Goal: Task Accomplishment & Management: Use online tool/utility

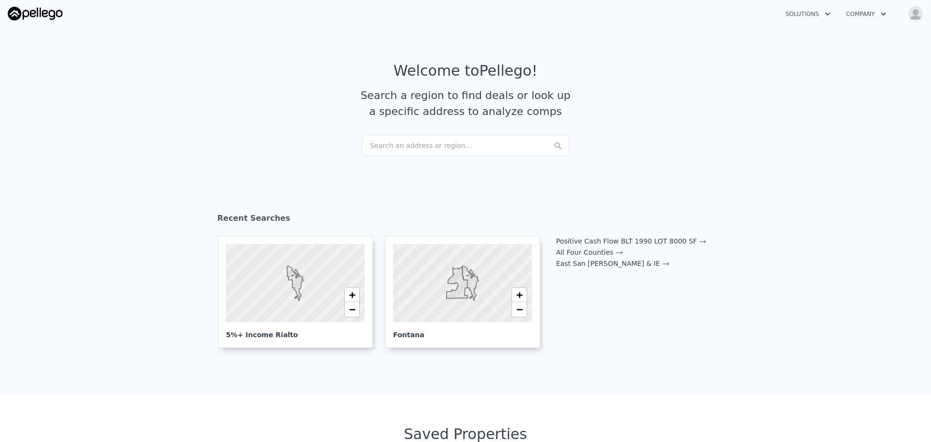
click at [444, 147] on div "Search an address or region..." at bounding box center [466, 145] width 208 height 21
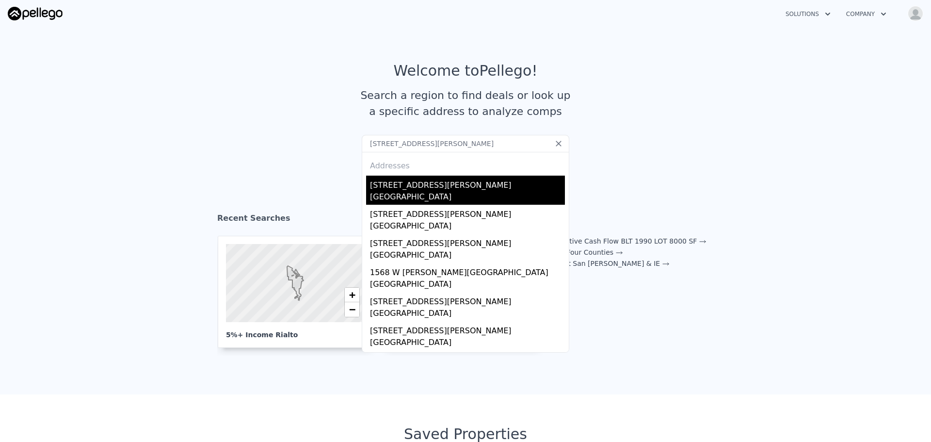
type input "[STREET_ADDRESS][PERSON_NAME]"
click at [384, 185] on div "[STREET_ADDRESS][PERSON_NAME]" at bounding box center [467, 184] width 195 height 16
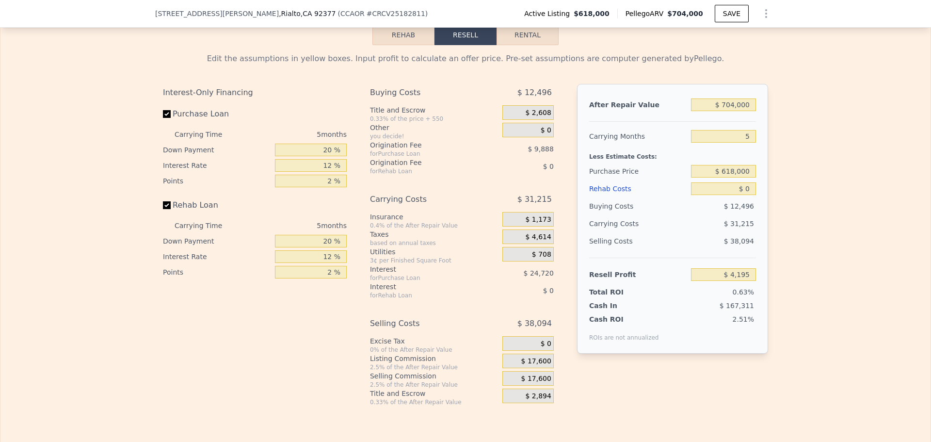
scroll to position [1115, 0]
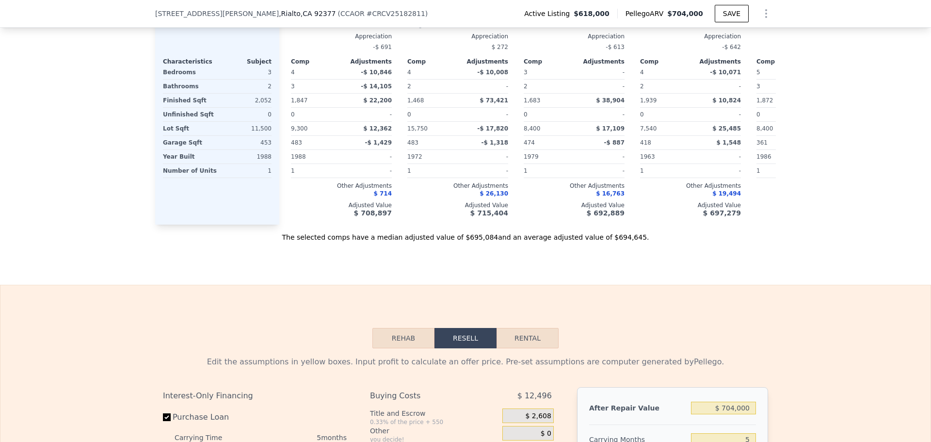
click at [531, 345] on button "Rental" at bounding box center [528, 338] width 62 height 20
select select "30"
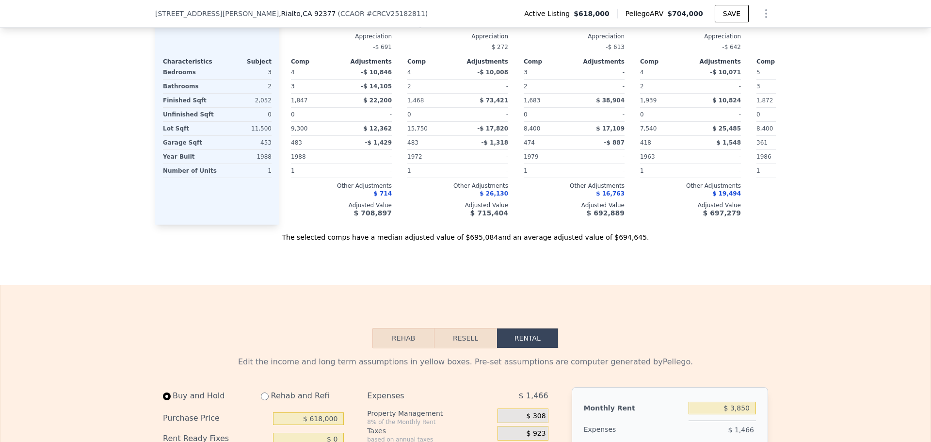
scroll to position [1438, 0]
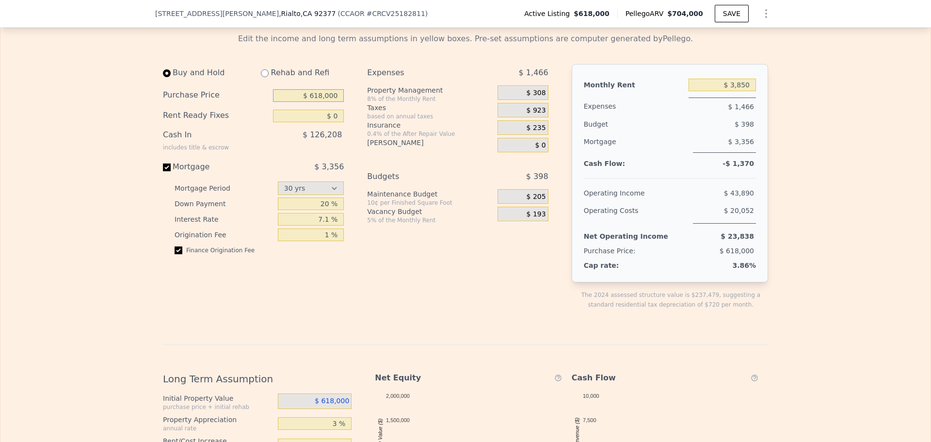
drag, startPoint x: 293, startPoint y: 109, endPoint x: 366, endPoint y: 109, distance: 72.7
click at [366, 109] on div "Buy and Hold Rehab and Refi Purchase Price $ 618,000 Rent Ready Fixes $ 0 Cash …" at bounding box center [359, 194] width 393 height 261
type input "$ 500,000"
click at [339, 311] on div "Buy and Hold Rehab and Refi Purchase Price $ 500,000 Rent Ready Fixes $ 0 Cash …" at bounding box center [257, 194] width 189 height 261
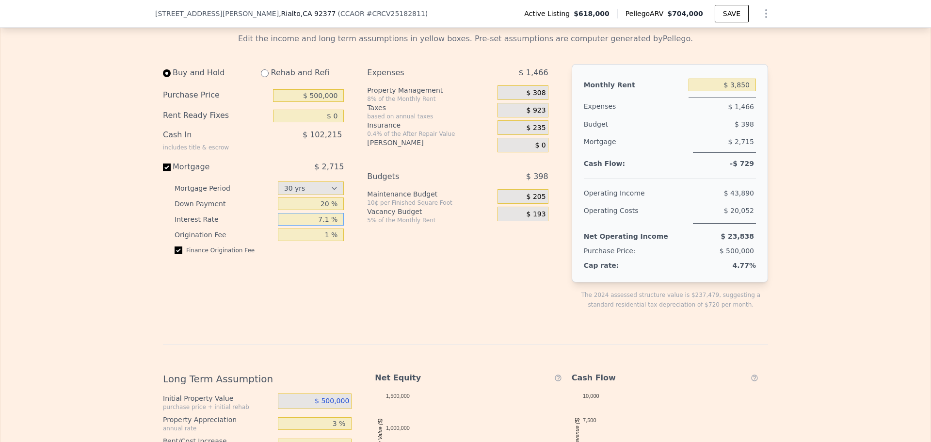
drag, startPoint x: 317, startPoint y: 229, endPoint x: 325, endPoint y: 223, distance: 10.7
click at [327, 225] on input "7.1 %" at bounding box center [311, 219] width 66 height 13
drag, startPoint x: 321, startPoint y: 235, endPoint x: 328, endPoint y: 228, distance: 9.6
click at [329, 225] on input "5 %" at bounding box center [311, 219] width 66 height 13
type input "4 %"
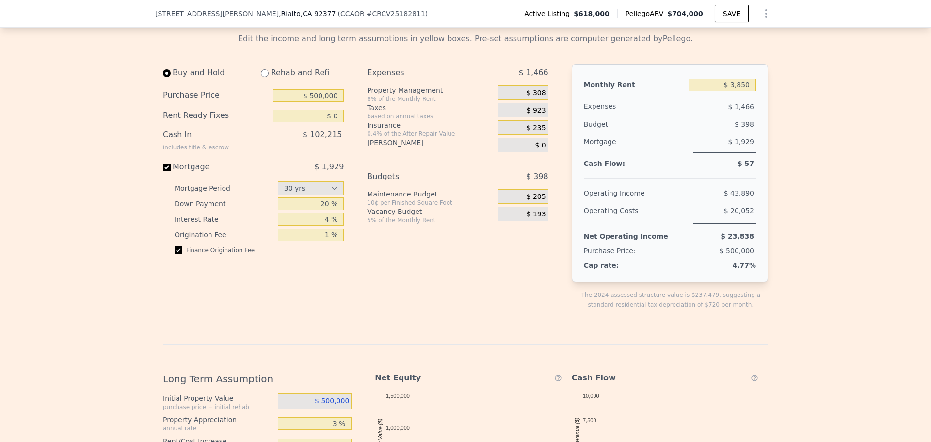
click at [386, 325] on div "Expenses $ 1,466 Property Management 8% of the Monthly Rent $ 308 Taxes based o…" at bounding box center [461, 194] width 189 height 261
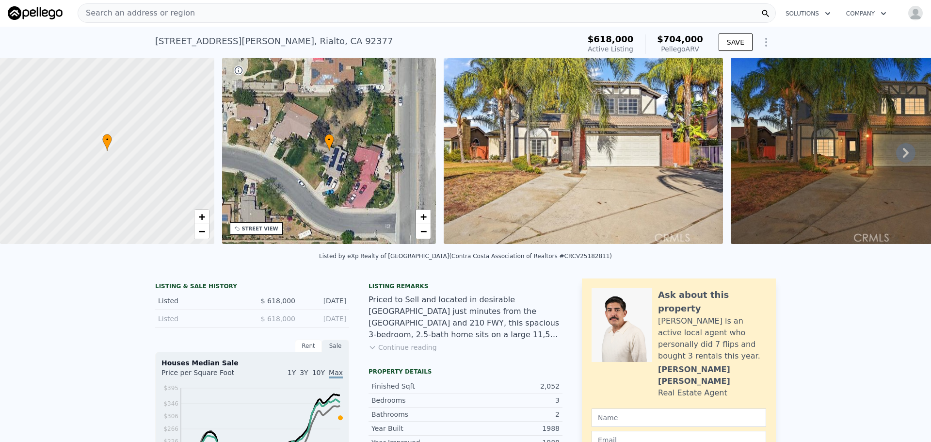
scroll to position [0, 0]
click at [903, 158] on icon at bounding box center [906, 153] width 6 height 10
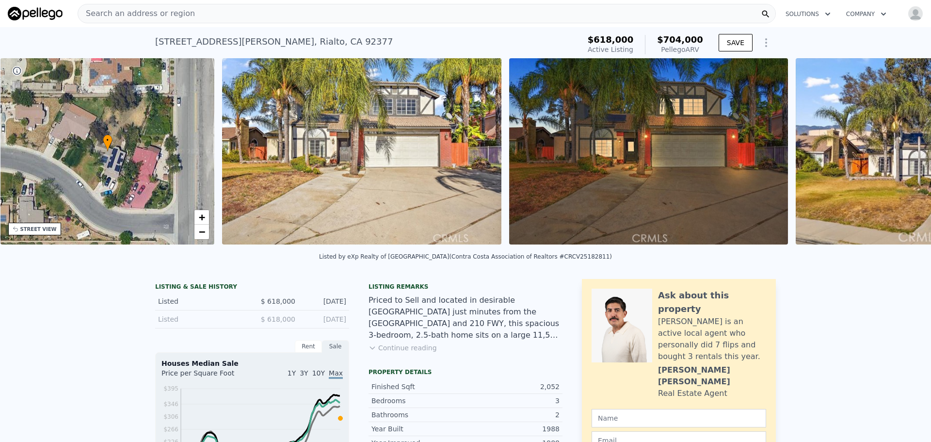
scroll to position [0, 226]
click at [903, 158] on icon at bounding box center [906, 153] width 6 height 10
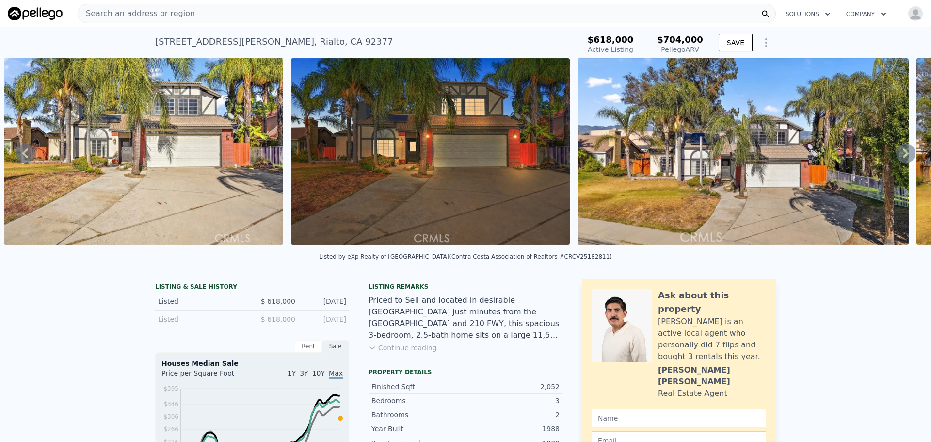
click at [903, 158] on icon at bounding box center [906, 153] width 6 height 10
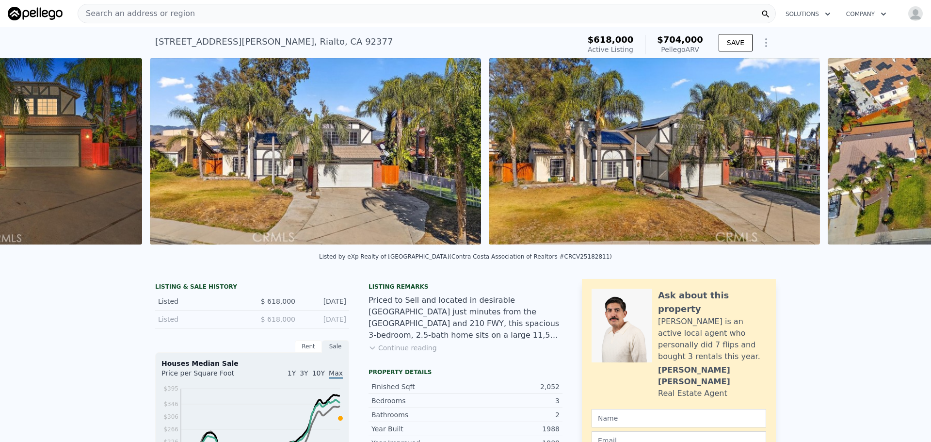
scroll to position [0, 1017]
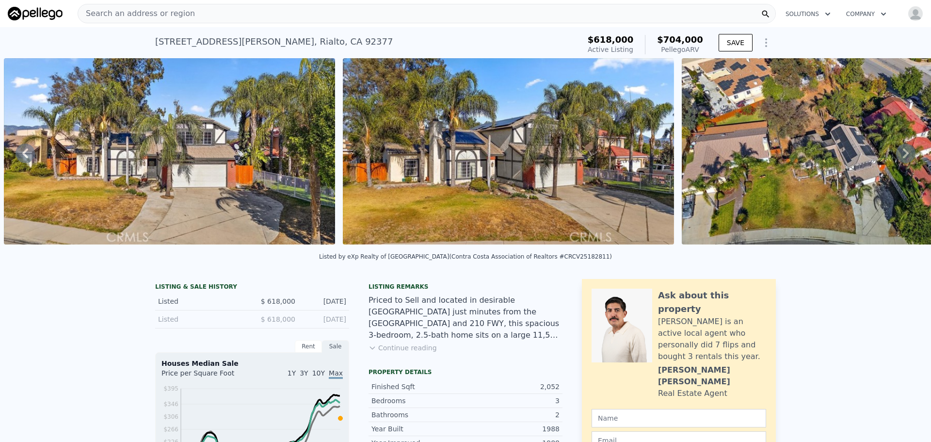
click at [903, 158] on icon at bounding box center [906, 153] width 6 height 10
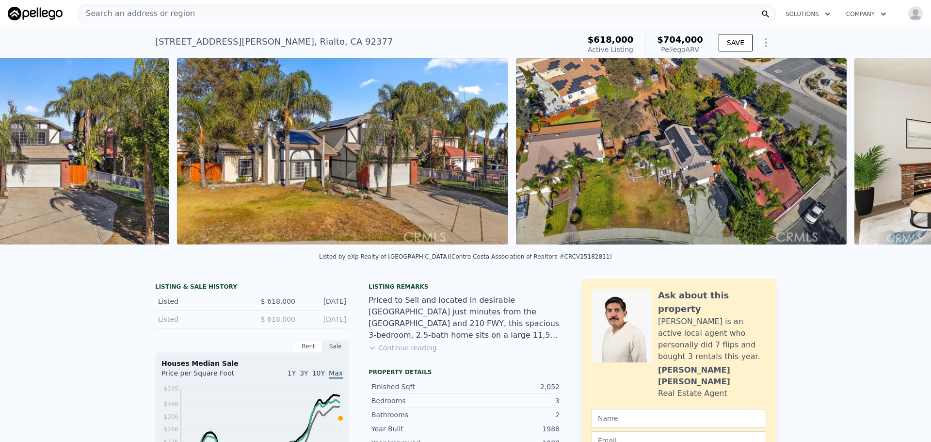
scroll to position [0, 1356]
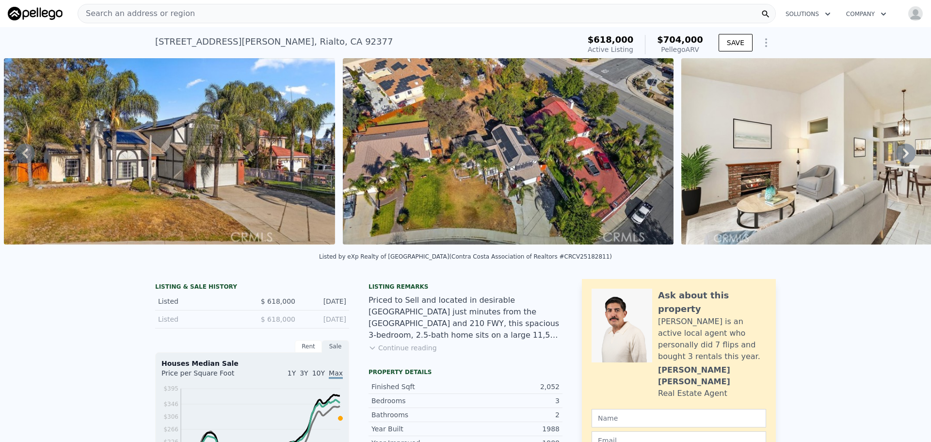
click at [903, 158] on icon at bounding box center [906, 153] width 6 height 10
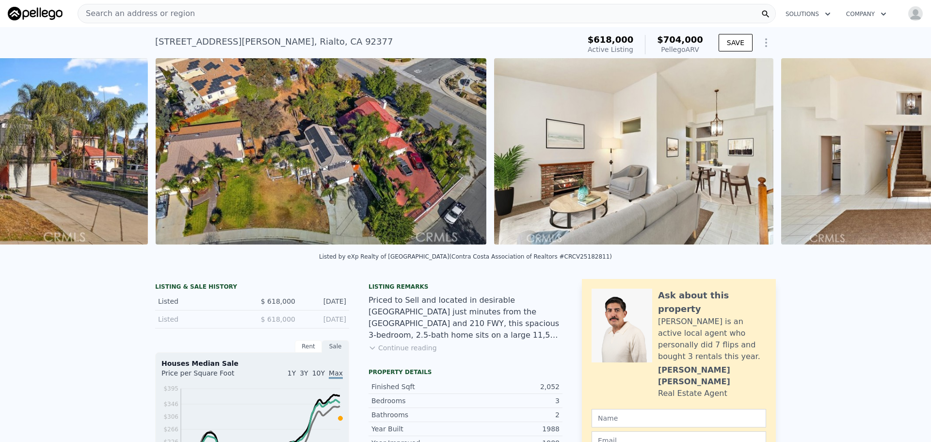
scroll to position [0, 1695]
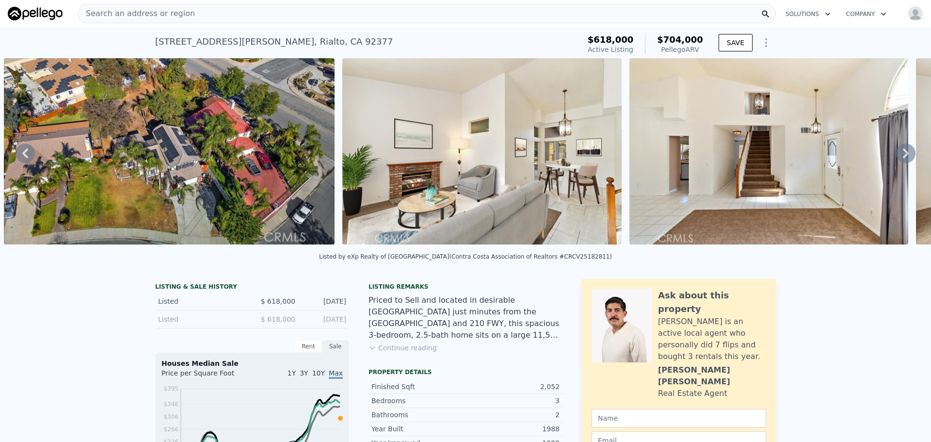
click at [903, 158] on icon at bounding box center [906, 153] width 6 height 10
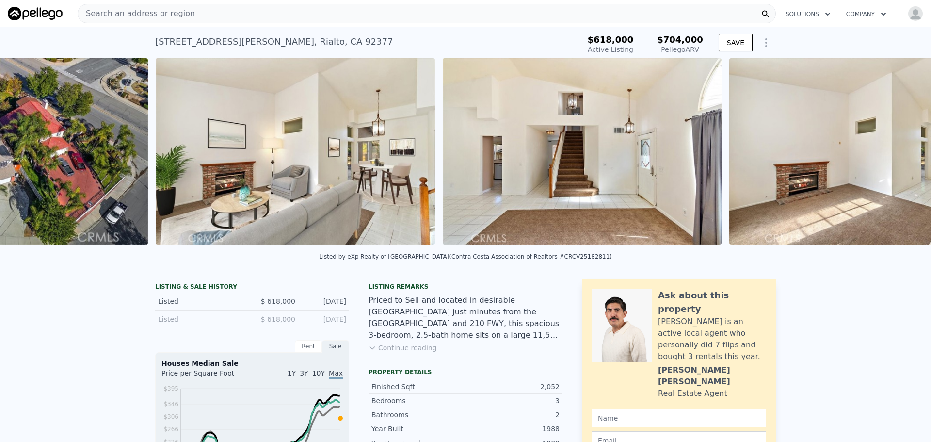
scroll to position [0, 2034]
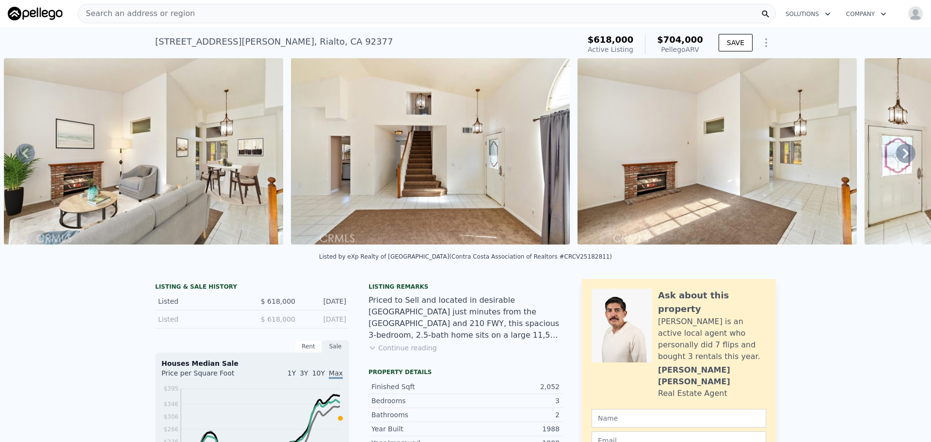
click at [903, 158] on icon at bounding box center [906, 153] width 6 height 10
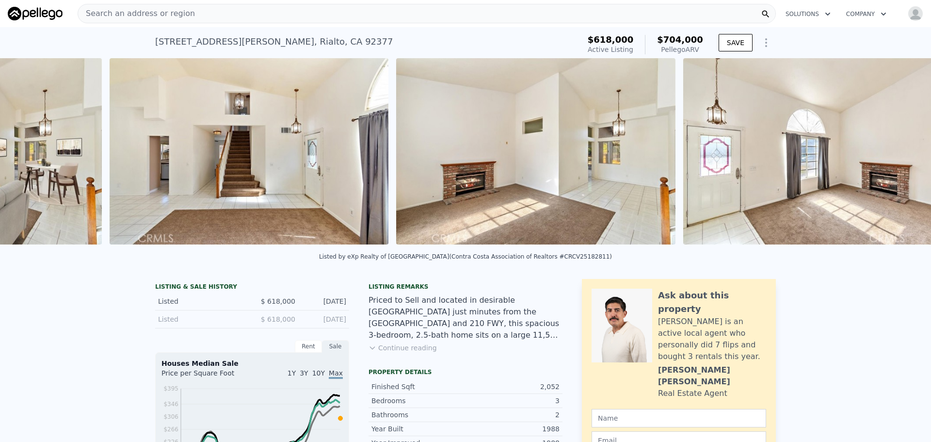
scroll to position [0, 2321]
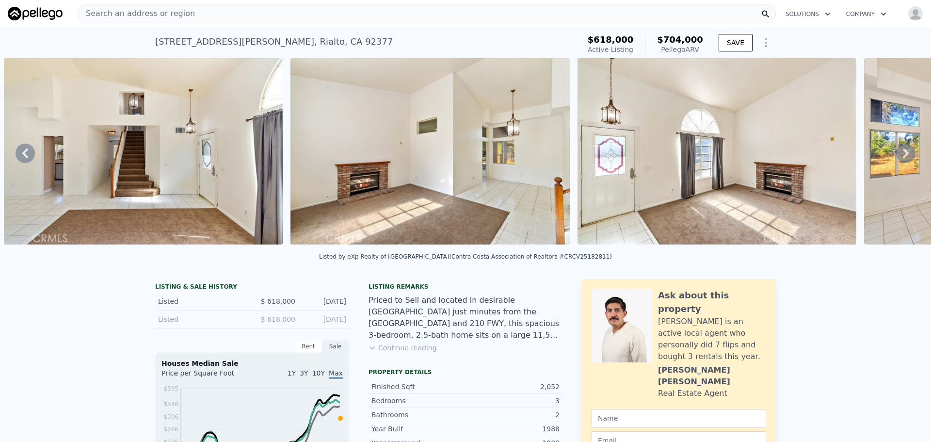
click at [903, 158] on icon at bounding box center [906, 153] width 6 height 10
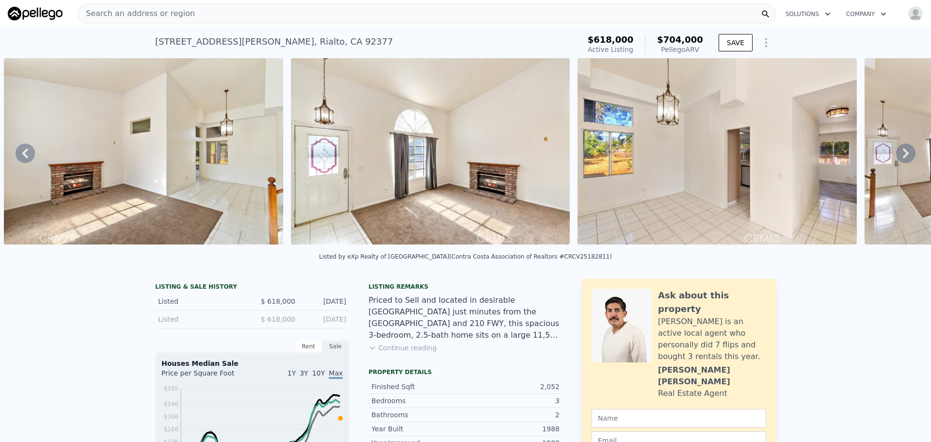
click at [903, 158] on icon at bounding box center [906, 153] width 6 height 10
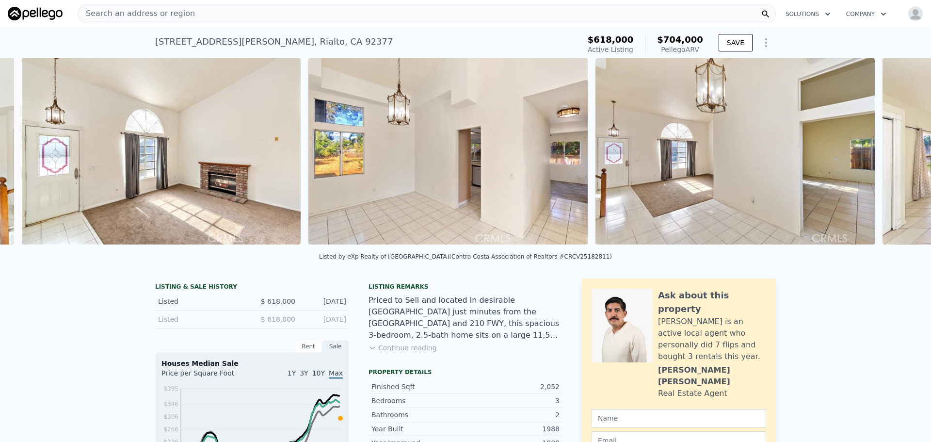
scroll to position [0, 2894]
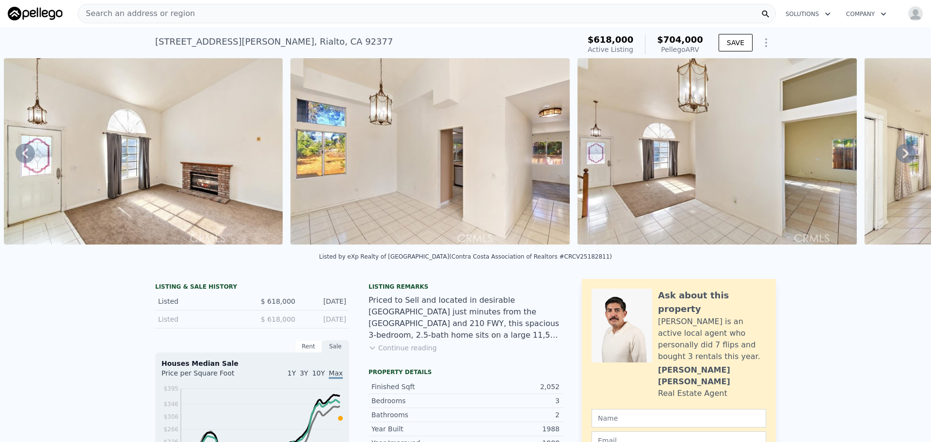
click at [903, 158] on icon at bounding box center [906, 153] width 6 height 10
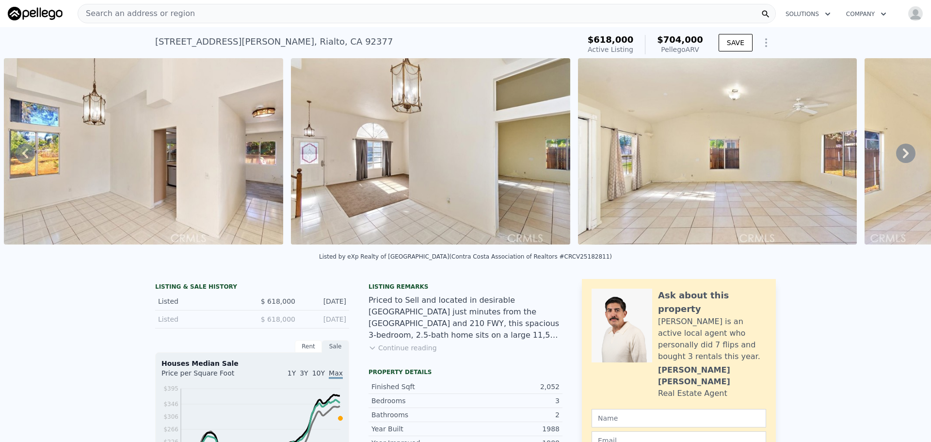
click at [903, 158] on icon at bounding box center [906, 153] width 6 height 10
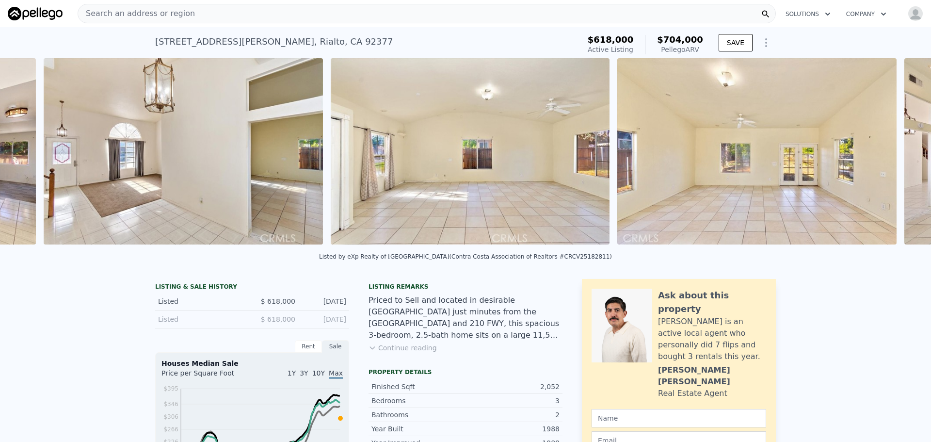
scroll to position [0, 3468]
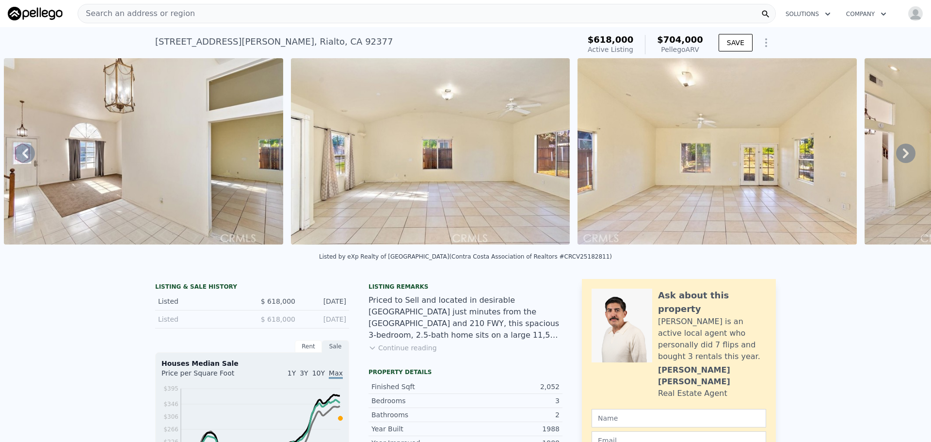
click at [903, 158] on icon at bounding box center [906, 153] width 6 height 10
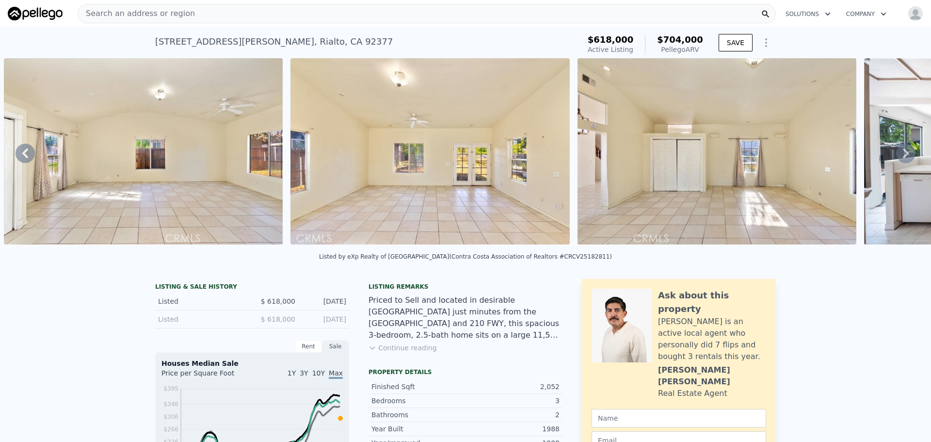
click at [903, 158] on icon at bounding box center [906, 153] width 6 height 10
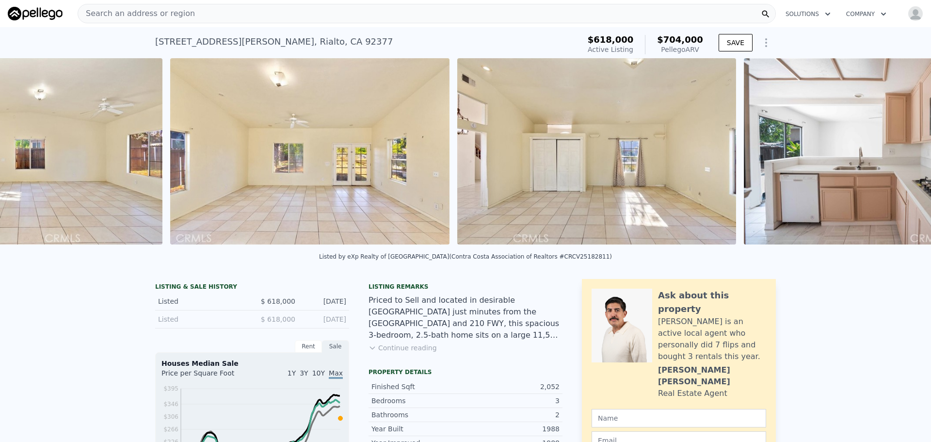
scroll to position [0, 4041]
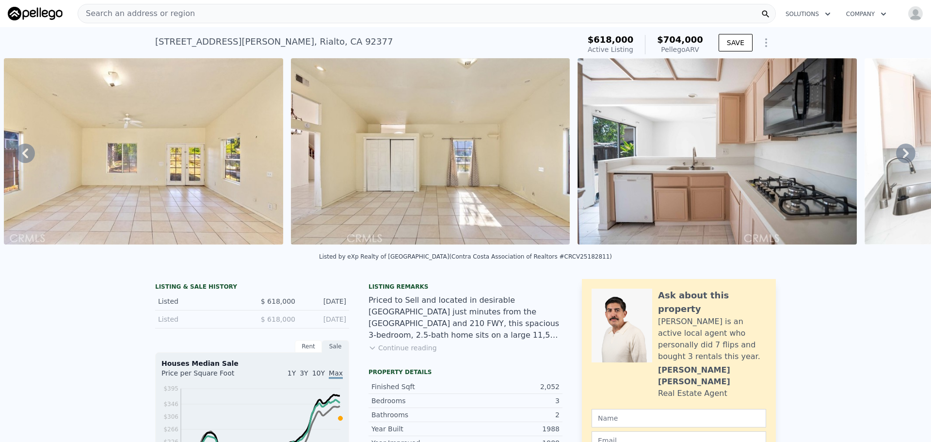
click at [903, 158] on icon at bounding box center [906, 153] width 6 height 10
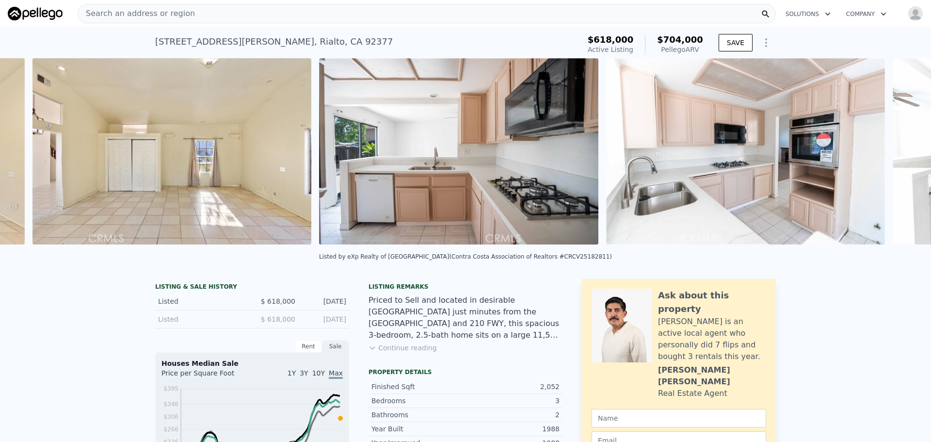
scroll to position [0, 4328]
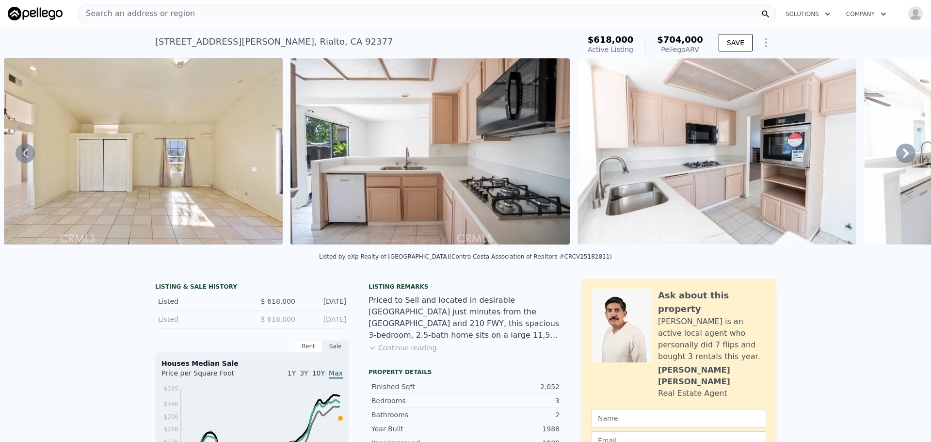
click at [903, 158] on icon at bounding box center [906, 153] width 6 height 10
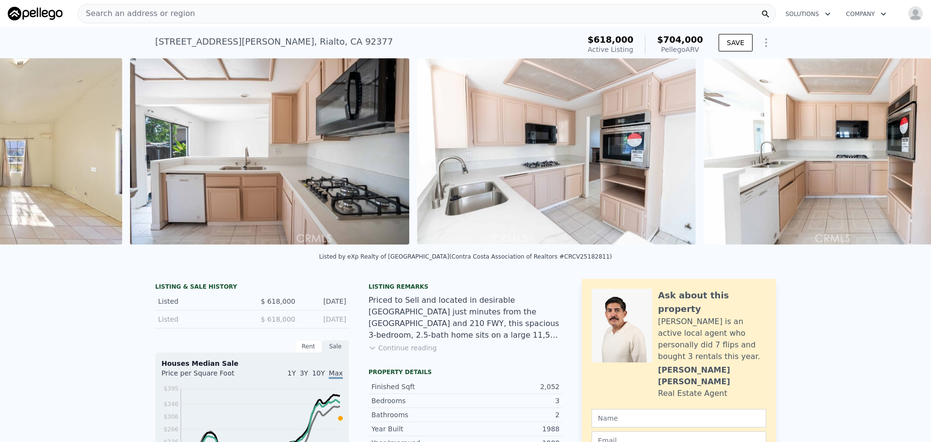
scroll to position [0, 4615]
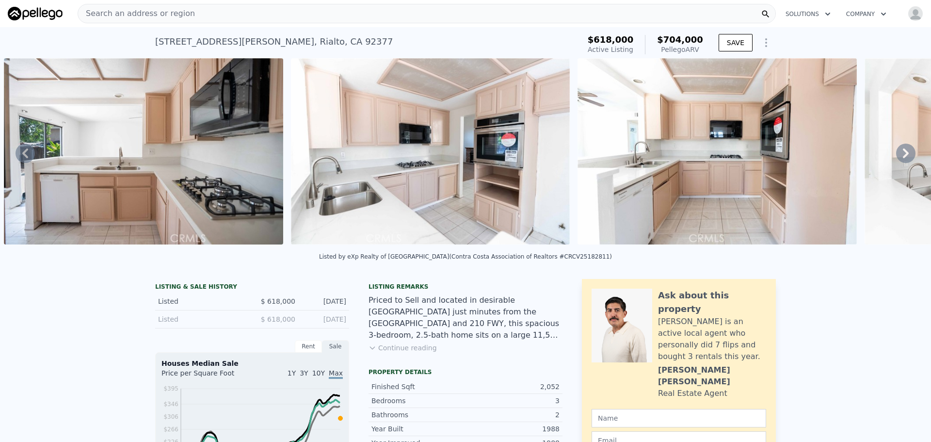
click at [903, 158] on icon at bounding box center [906, 153] width 6 height 10
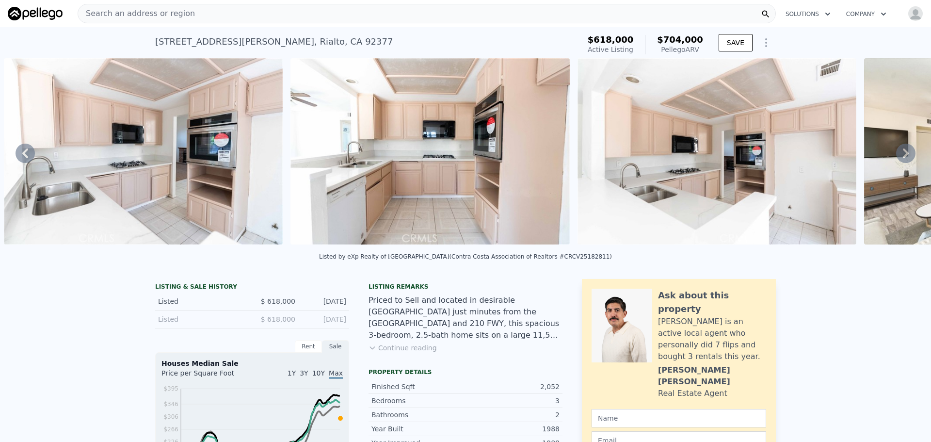
click at [903, 158] on icon at bounding box center [906, 153] width 6 height 10
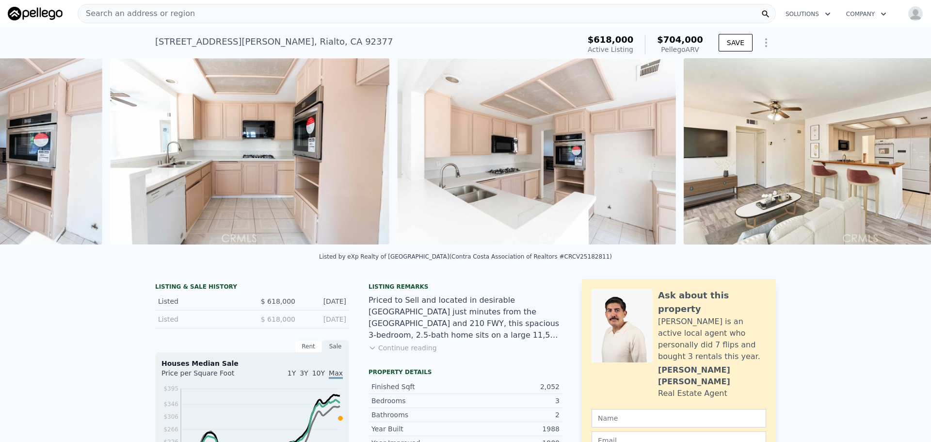
scroll to position [0, 5189]
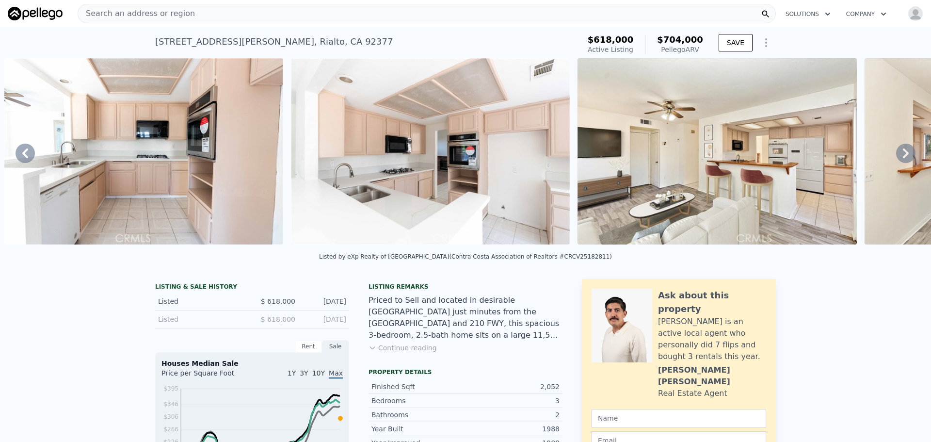
click at [903, 158] on icon at bounding box center [906, 153] width 6 height 10
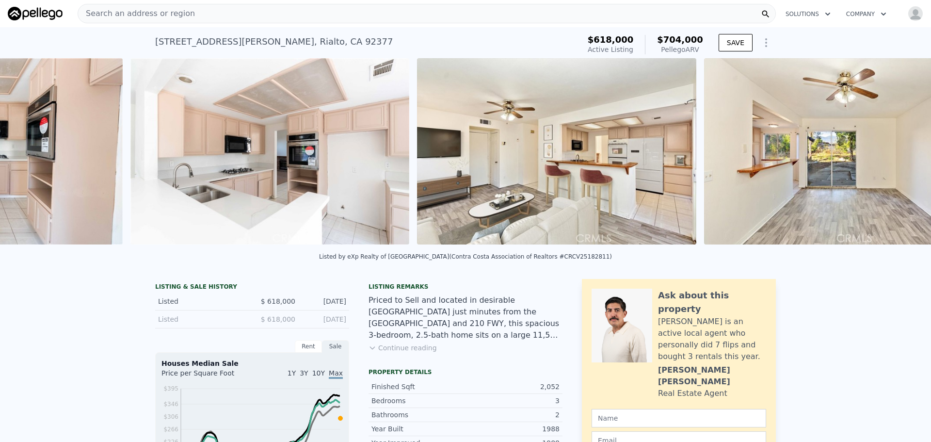
scroll to position [0, 5476]
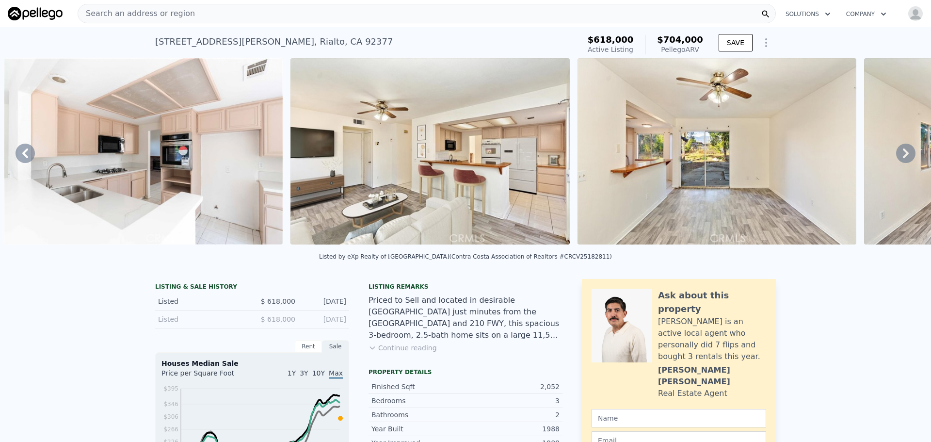
click at [898, 160] on div "• + − • + − STREET VIEW Loading... SATELLITE VIEW" at bounding box center [465, 153] width 931 height 190
click at [903, 158] on icon at bounding box center [906, 153] width 6 height 10
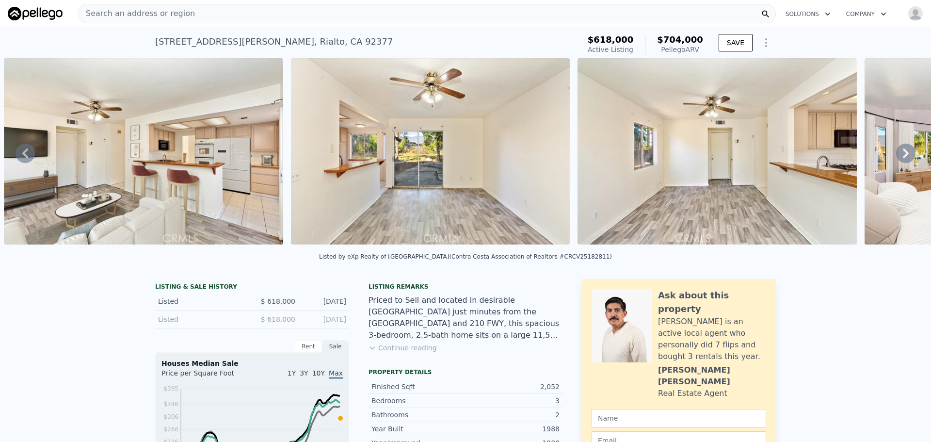
click at [903, 158] on icon at bounding box center [906, 153] width 6 height 10
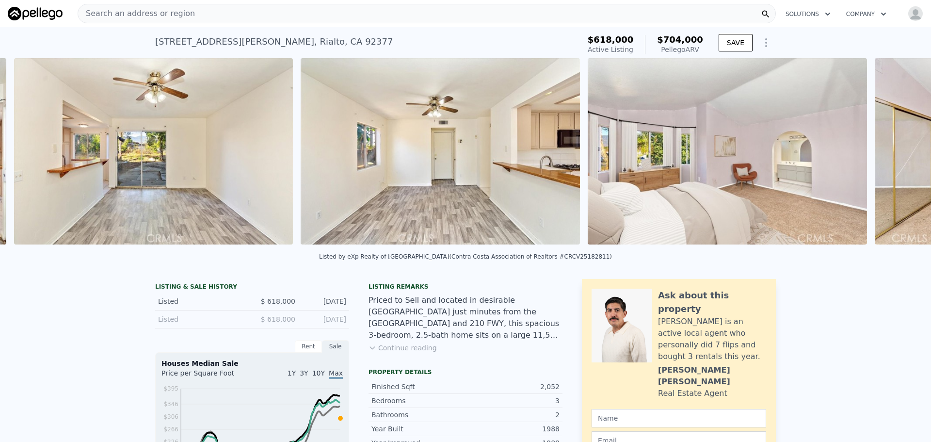
scroll to position [0, 6049]
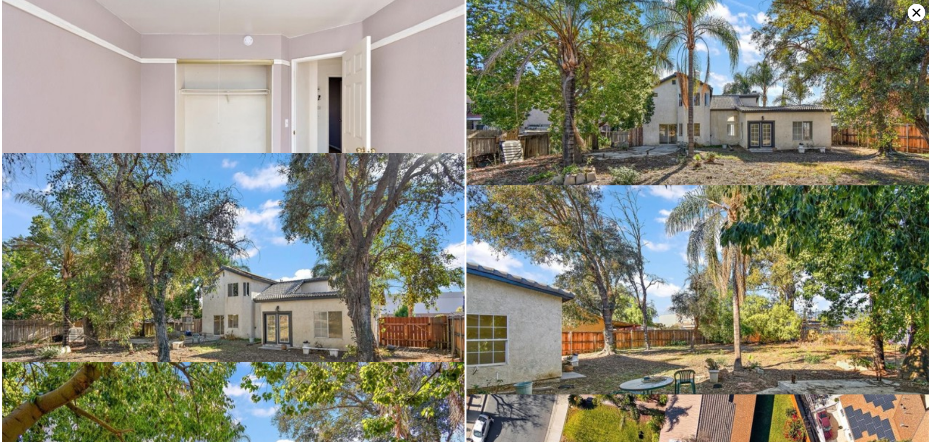
scroll to position [3311, 0]
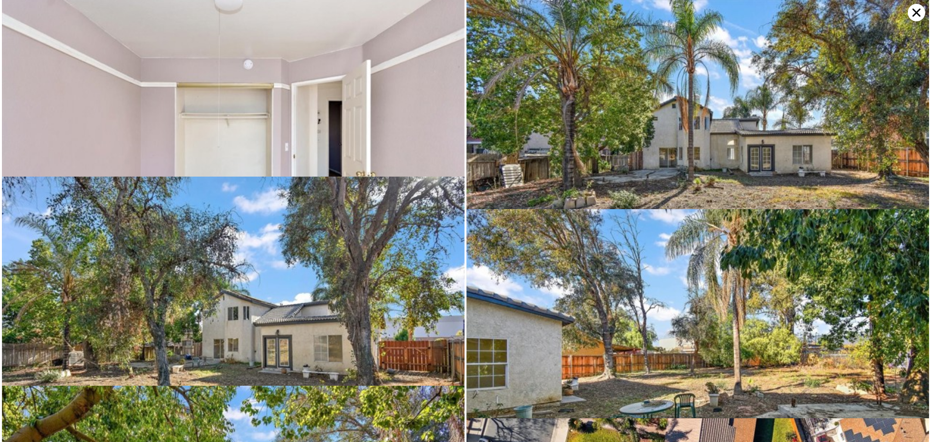
click at [308, 286] on img at bounding box center [233, 330] width 463 height 308
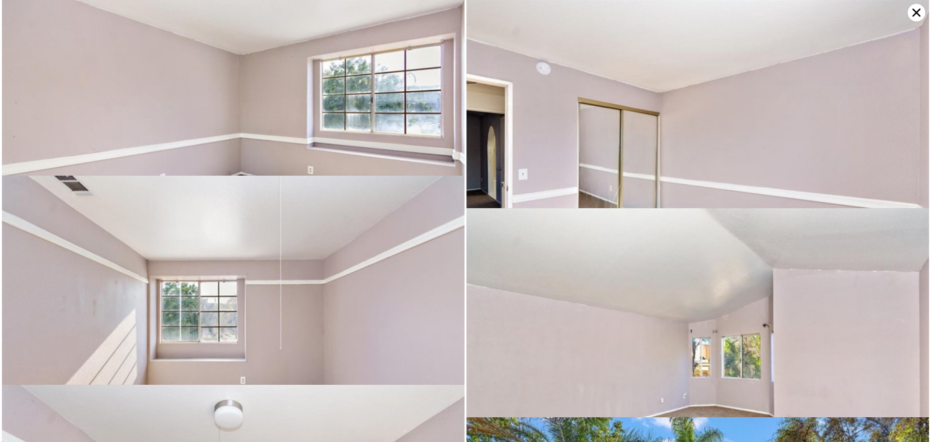
scroll to position [2893, 0]
click at [922, 17] on icon at bounding box center [916, 12] width 17 height 17
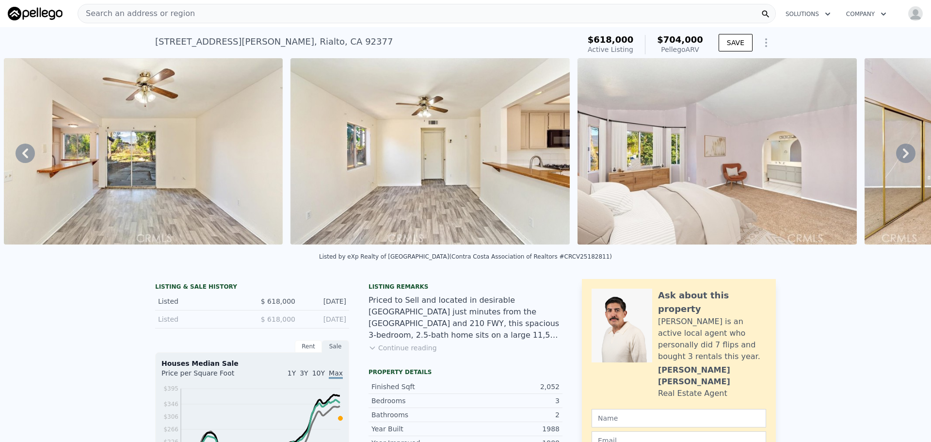
click at [382, 350] on button "Continue reading" at bounding box center [402, 348] width 68 height 10
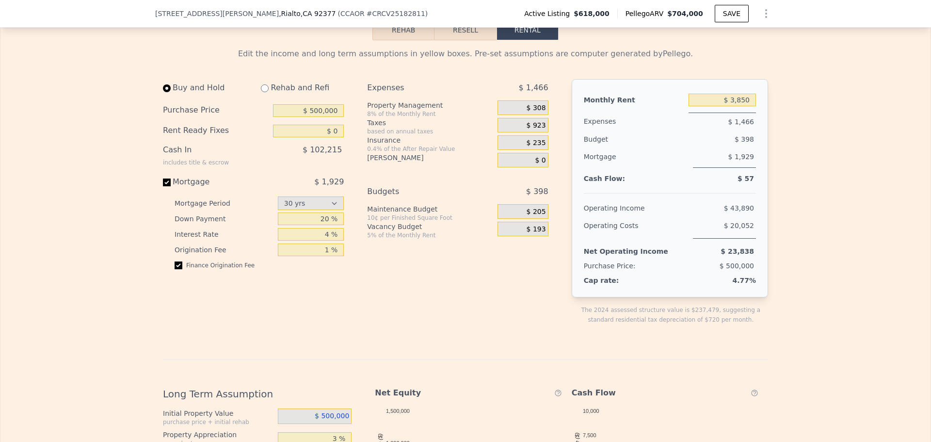
scroll to position [1613, 0]
